Goal: Communication & Community: Participate in discussion

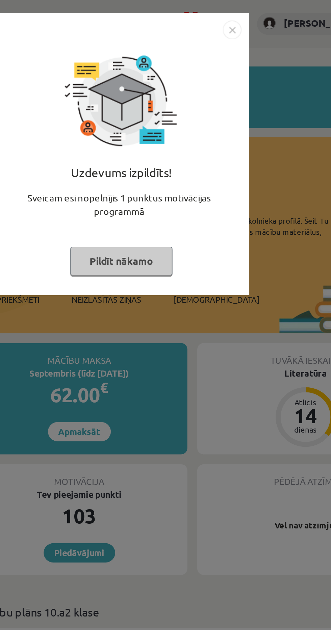
click at [229, 16] on img "Close" at bounding box center [225, 16] width 10 height 10
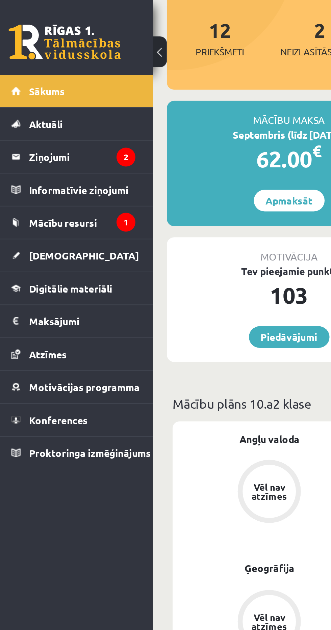
scroll to position [135, 0]
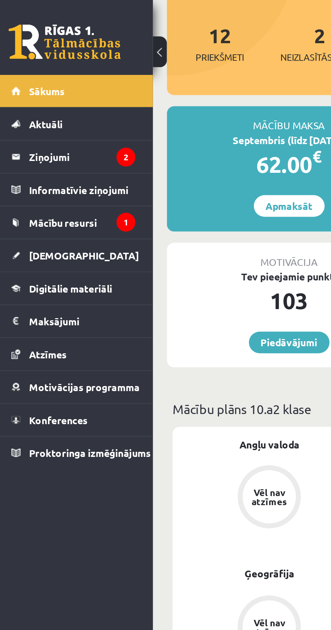
click at [30, 111] on link "Mācību resursi" at bounding box center [39, 108] width 60 height 16
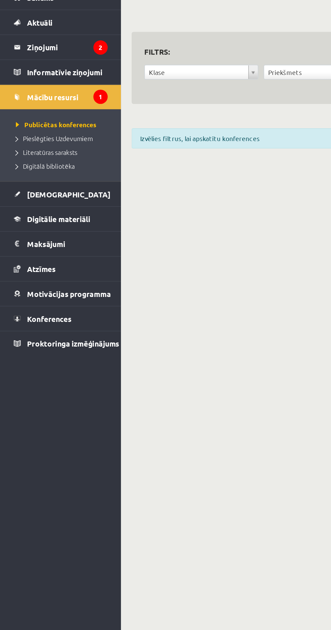
click at [18, 126] on span "Publicētas konferences" at bounding box center [35, 124] width 51 height 5
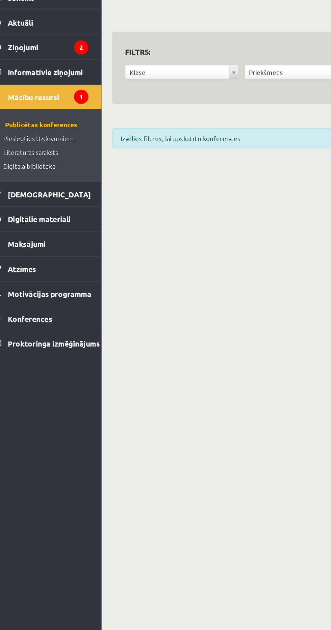
click at [25, 105] on span "Mācību resursi" at bounding box center [33, 107] width 33 height 6
click at [23, 134] on span "Pieslēgties Uzdevumiem" at bounding box center [34, 133] width 49 height 5
click at [20, 144] on span "Literatūras saraksts" at bounding box center [29, 142] width 39 height 5
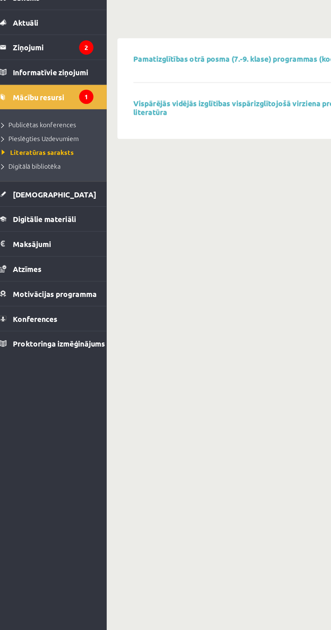
click at [20, 150] on span "Digitālā bibliotēka" at bounding box center [28, 151] width 37 height 5
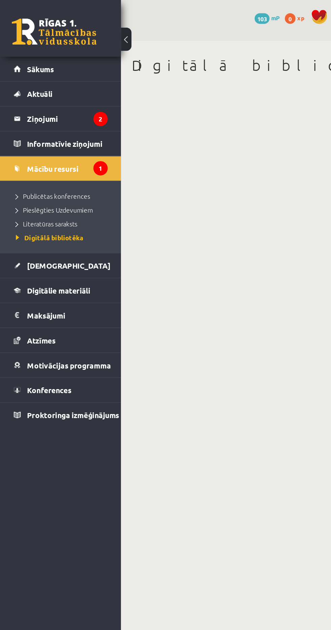
click at [10, 108] on link "Mācību resursi" at bounding box center [39, 108] width 60 height 16
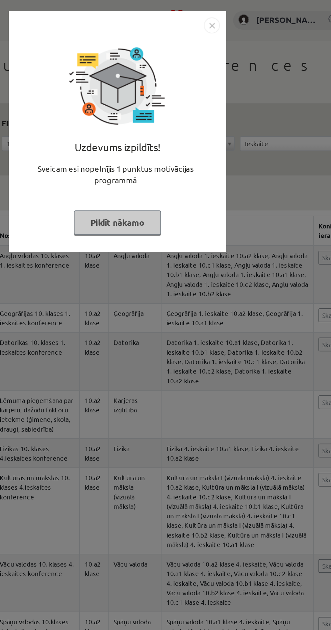
click at [226, 12] on img "Close" at bounding box center [225, 16] width 10 height 10
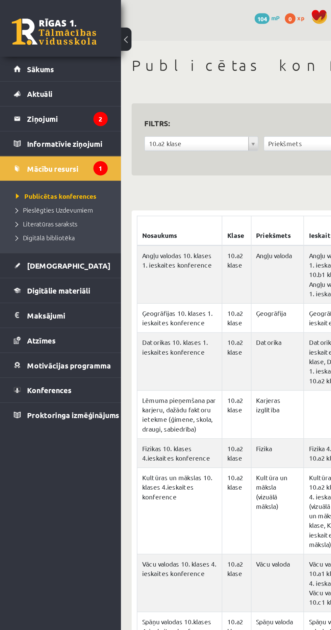
click at [28, 110] on link "Mācību resursi" at bounding box center [39, 108] width 60 height 16
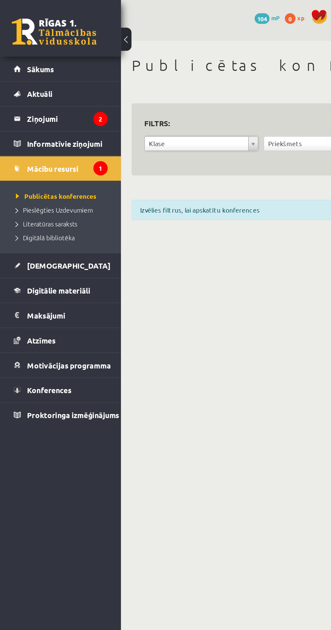
click at [17, 75] on legend "Ziņojumi 2" at bounding box center [42, 76] width 51 height 16
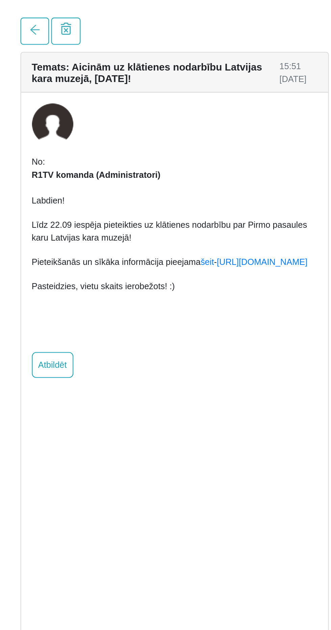
click at [9, 115] on link "[URL][DOMAIN_NAME]" at bounding box center [30, 112] width 43 height 5
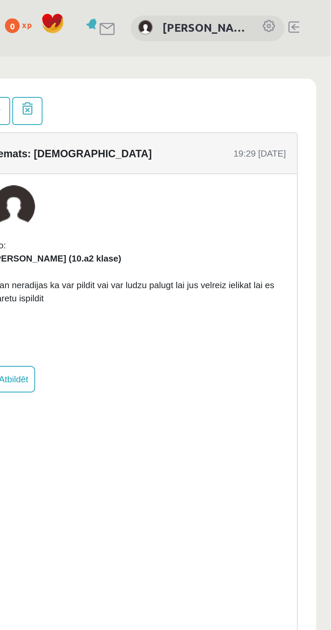
click at [280, 12] on link "[PERSON_NAME]" at bounding box center [273, 13] width 39 height 8
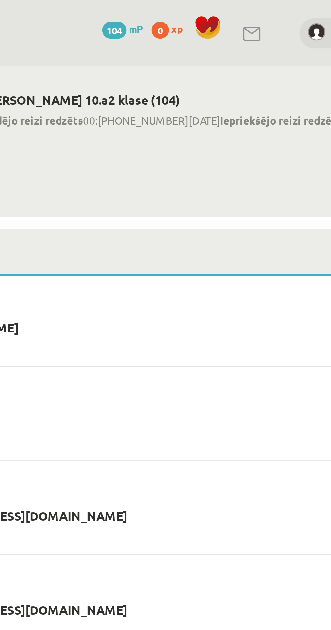
click at [173, 38] on h2 "[PERSON_NAME] 10.a2 klase (104)" at bounding box center [211, 39] width 193 height 6
click at [161, 37] on h2 "Alana Ļaksa 10.a2 klase (104)" at bounding box center [211, 39] width 193 height 6
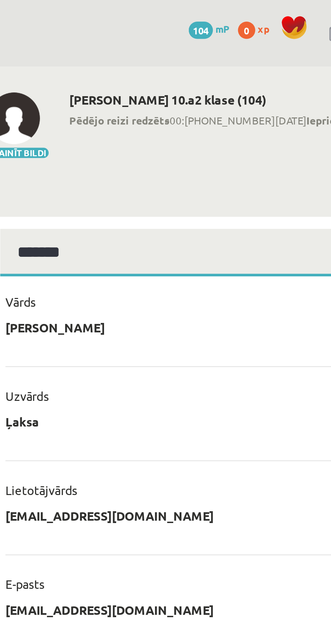
click at [180, 33] on div "**********" at bounding box center [204, 225] width 254 height 398
click at [165, 38] on h2 "Alana Ļaksa 10.a2 klase (104)" at bounding box center [211, 39] width 193 height 6
click at [177, 38] on h2 "Alana Ļaksa 10.a2 klase (104)" at bounding box center [211, 39] width 193 height 6
click at [162, 38] on h2 "Alana Ļaksa 10.a2 klase (104)" at bounding box center [211, 39] width 193 height 6
click at [150, 60] on div "Alana Ļaksa 10.a2 klase (104) Pēdējo reizi redzēts 00:22 17.09.25 Iepriekšējo r…" at bounding box center [211, 49] width 193 height 26
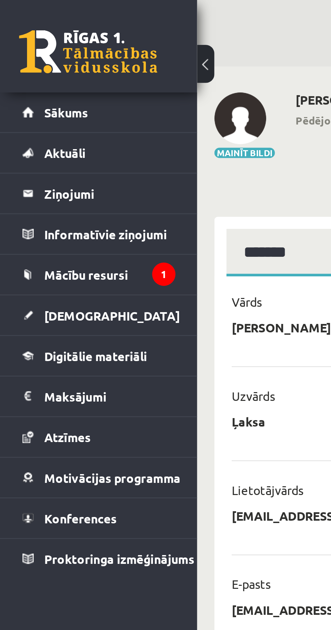
click at [56, 77] on legend "Ziņojumi 0" at bounding box center [42, 76] width 51 height 16
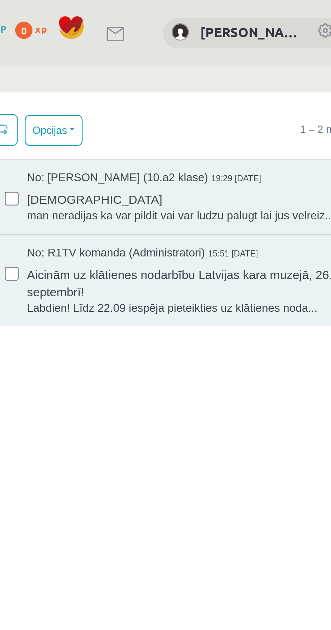
click at [269, 14] on link "[PERSON_NAME]" at bounding box center [273, 13] width 39 height 8
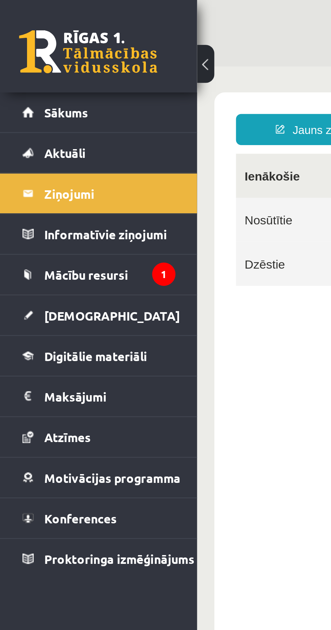
click at [57, 123] on link "[DEMOGRAPHIC_DATA]" at bounding box center [39, 123] width 60 height 16
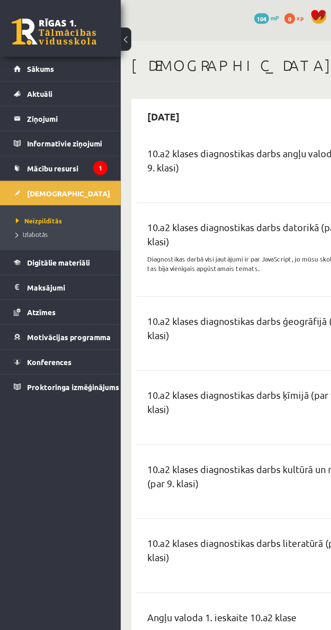
click at [51, 77] on legend "Ziņojumi 0" at bounding box center [42, 76] width 51 height 16
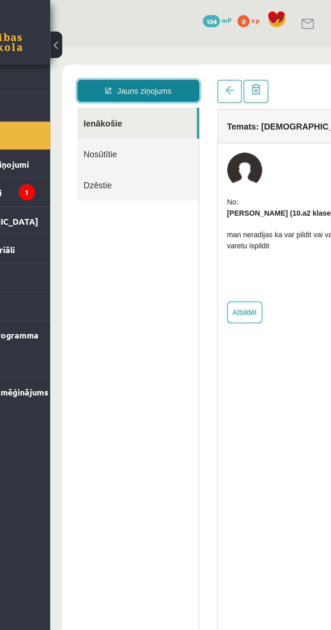
click at [111, 70] on link "Jauns ziņojums" at bounding box center [99, 71] width 68 height 12
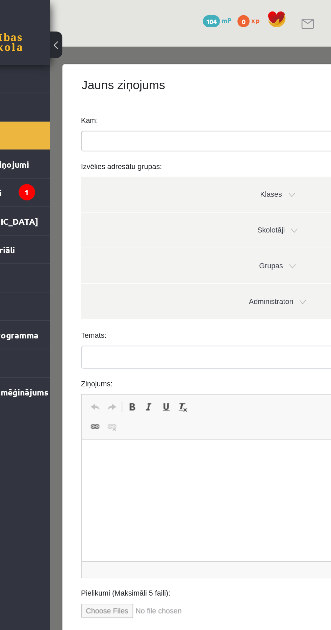
click at [184, 129] on link "Klases" at bounding box center [176, 129] width 219 height 20
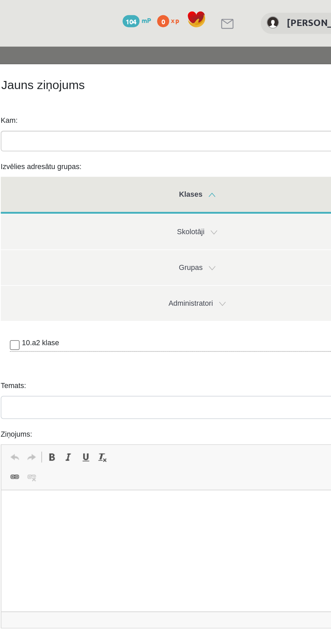
click at [104, 151] on link "Skolotāji" at bounding box center [96, 150] width 219 height 20
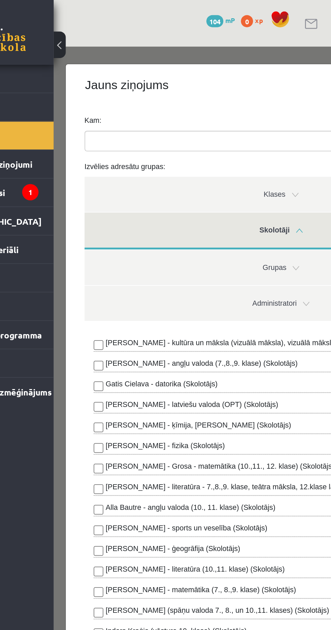
click at [182, 149] on link "Skolotāji" at bounding box center [180, 149] width 219 height 21
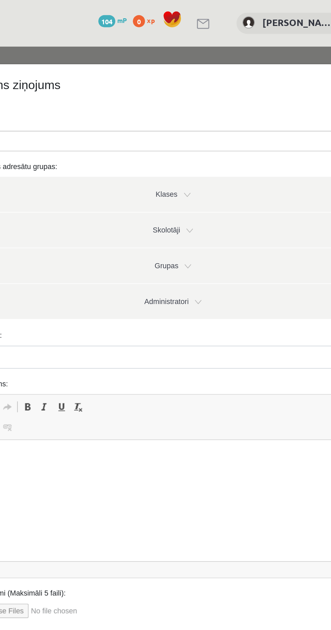
click at [82, 168] on link "Grupas" at bounding box center [72, 169] width 219 height 20
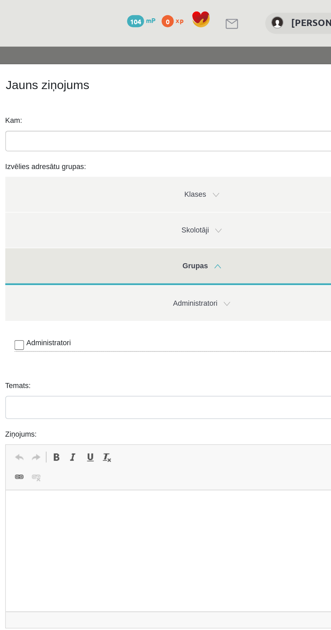
click at [109, 168] on link "Grupas" at bounding box center [101, 169] width 219 height 21
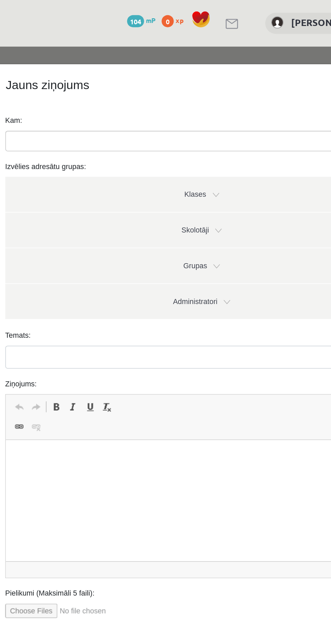
click at [116, 189] on link "Administratori" at bounding box center [101, 189] width 219 height 20
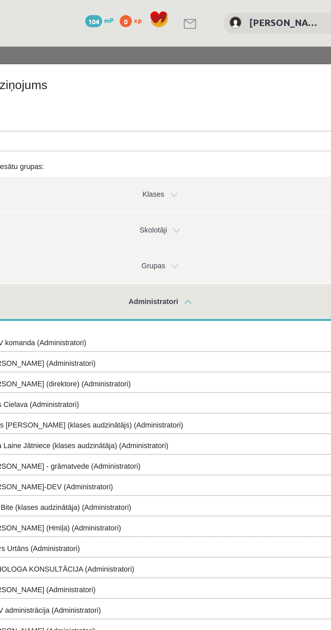
click at [73, 188] on link "Administratori" at bounding box center [59, 189] width 219 height 21
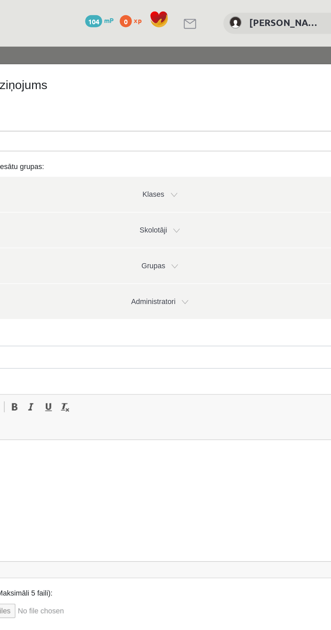
click at [67, 129] on link "Klases" at bounding box center [59, 129] width 219 height 20
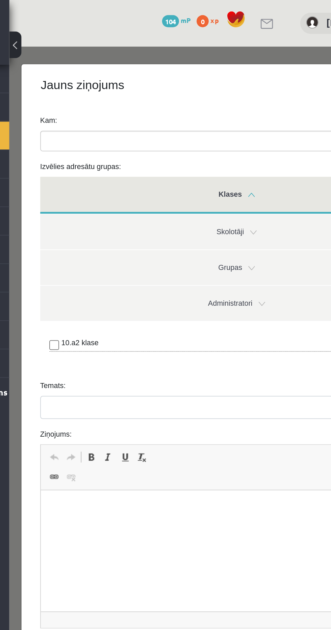
click at [143, 129] on link "Klases" at bounding box center [135, 129] width 219 height 21
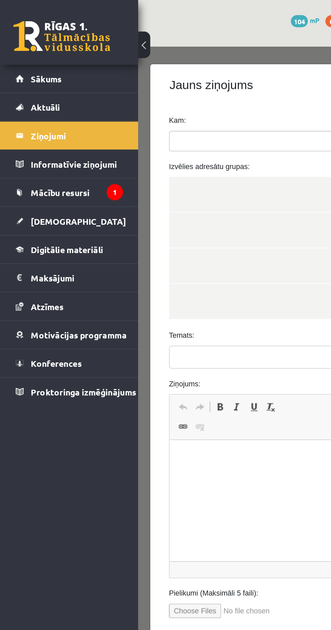
click at [59, 76] on legend "Ziņojumi 0" at bounding box center [42, 76] width 51 height 16
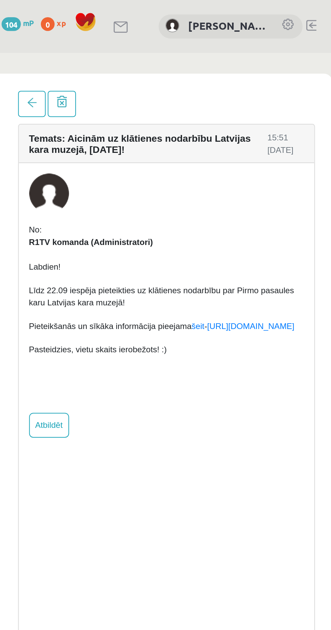
click at [11, 186] on link "šeit" at bounding box center [9, 187] width 6 height 5
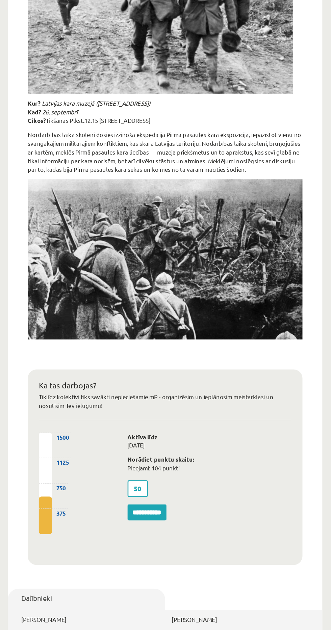
scroll to position [14, 0]
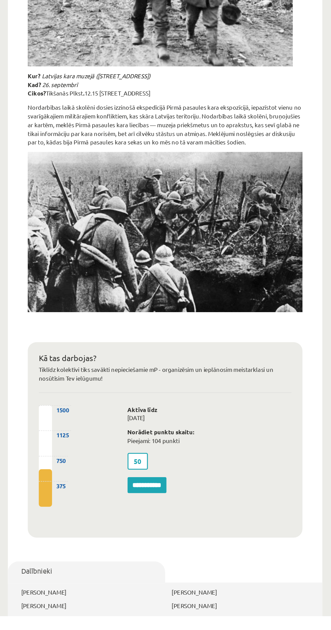
click at [267, 576] on div "Dalībnieki [PERSON_NAME] [PERSON_NAME] [PERSON_NAME] [PERSON_NAME] [PERSON_NAME…" at bounding box center [204, 629] width 240 height 107
click at [242, 576] on div "Dalībnieki [PERSON_NAME] [PERSON_NAME] [PERSON_NAME] [PERSON_NAME] [PERSON_NAME…" at bounding box center [204, 629] width 240 height 107
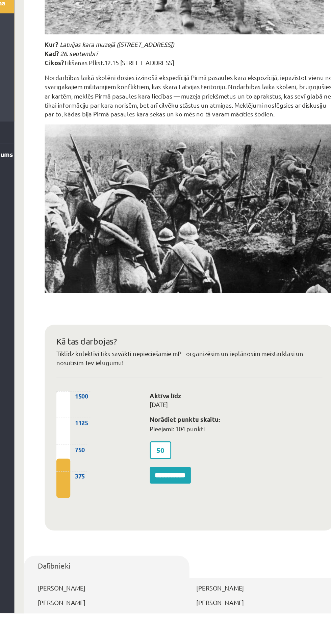
click at [262, 576] on div "Dalībnieki Viktorija Romanovska Anastasija Smirnova Timurs Lozovskis Ansis Eglā…" at bounding box center [204, 629] width 240 height 107
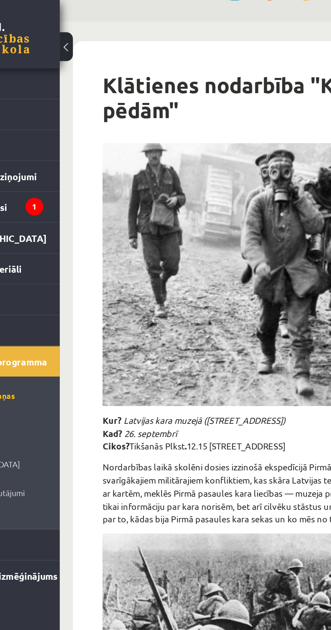
scroll to position [0, 0]
